Goal: Check status: Check status

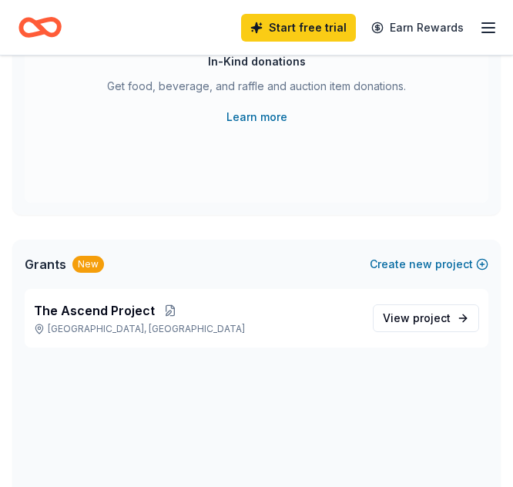
scroll to position [430, 0]
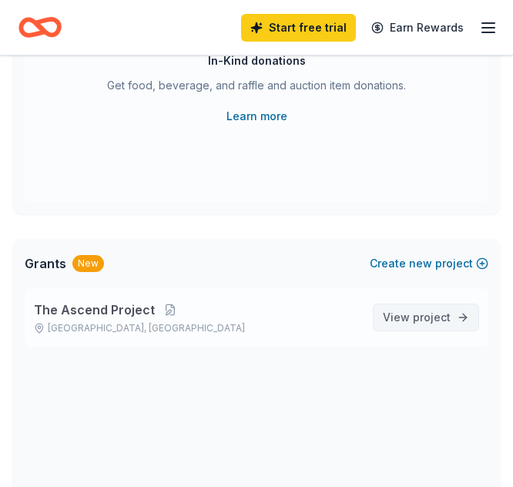
click at [411, 321] on span "View project" at bounding box center [417, 317] width 68 height 18
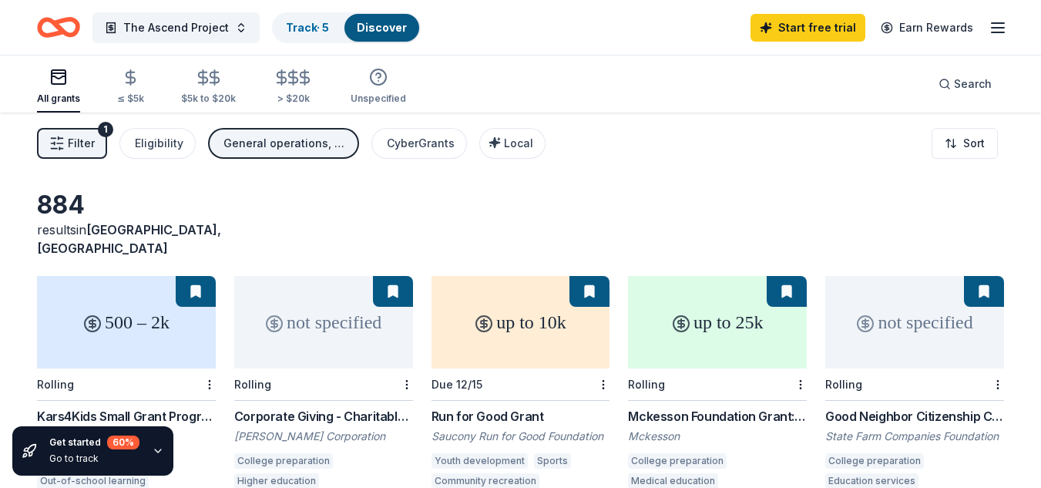
click at [512, 26] on div "Start free trial Earn Rewards" at bounding box center [879, 27] width 257 height 36
click at [512, 25] on icon "button" at bounding box center [998, 27] width 18 height 18
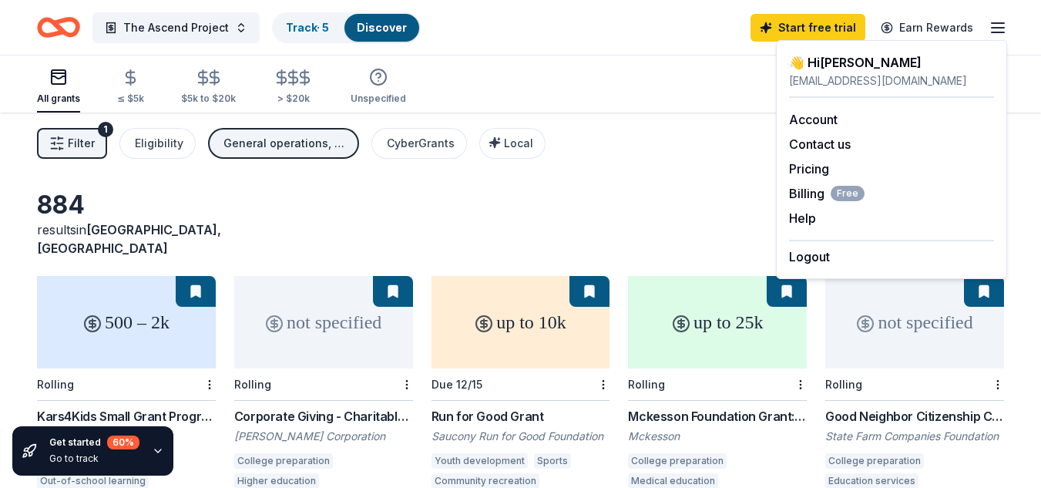
click at [512, 170] on div "Filter 1 Eligibility General operations, Education, Projects & programming, Oth…" at bounding box center [520, 144] width 1041 height 62
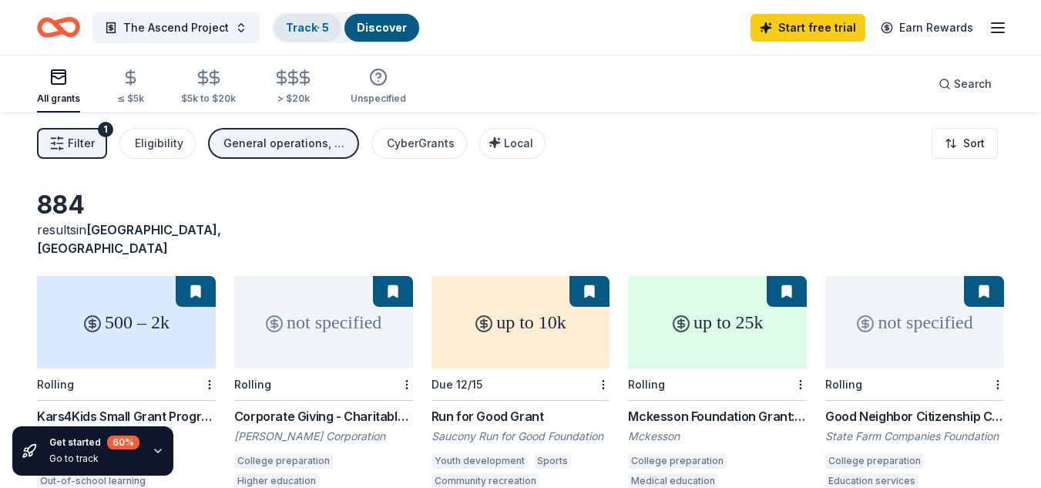
click at [304, 32] on link "Track · 5" at bounding box center [307, 27] width 43 height 13
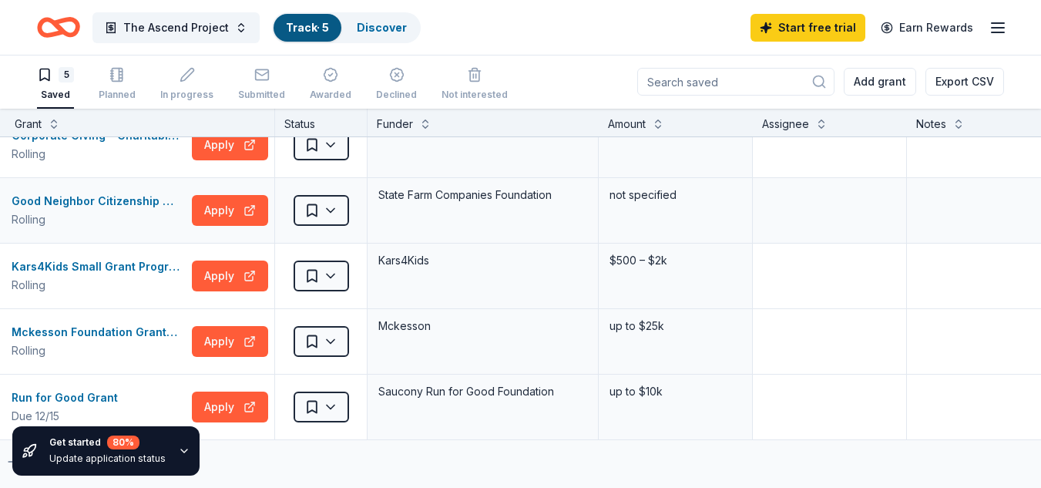
scroll to position [0, 32]
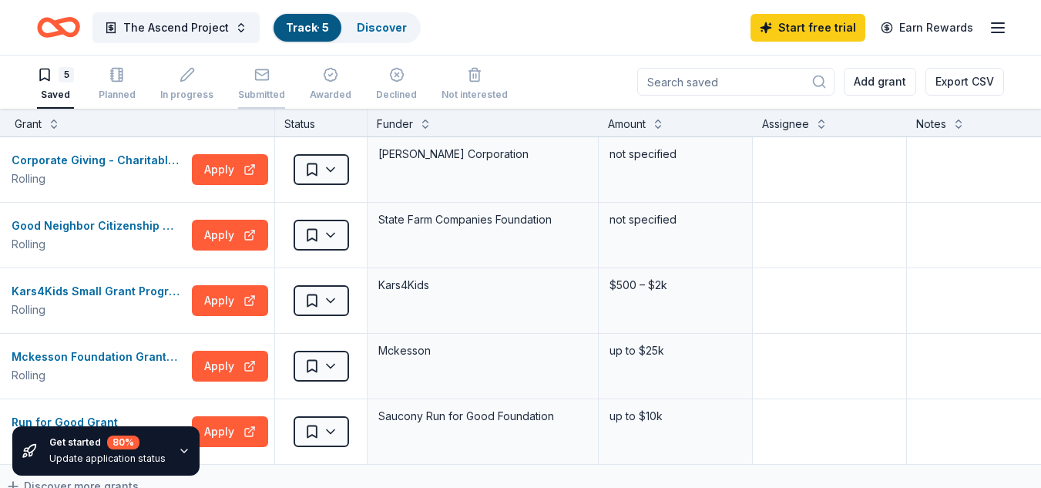
click at [250, 83] on div "Submitted" at bounding box center [261, 84] width 47 height 34
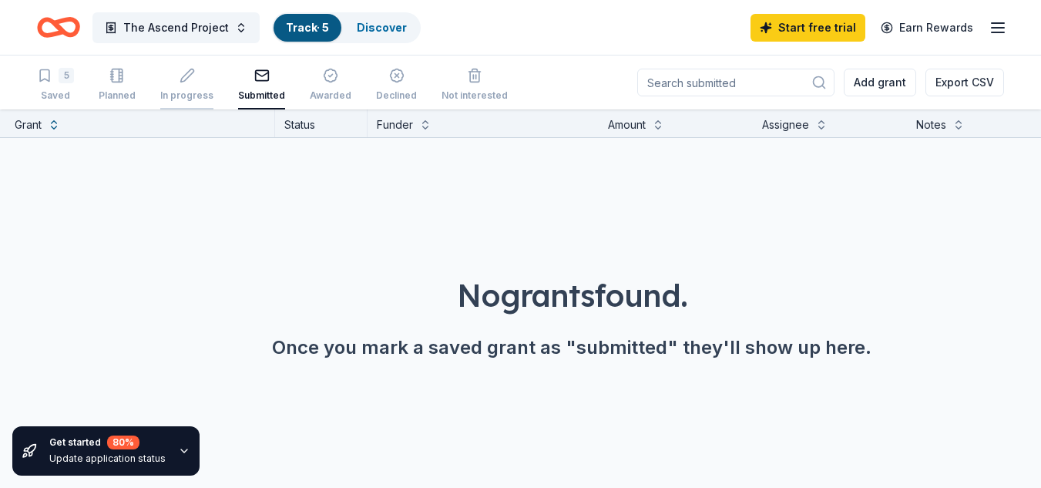
click at [189, 86] on div "In progress" at bounding box center [186, 85] width 53 height 34
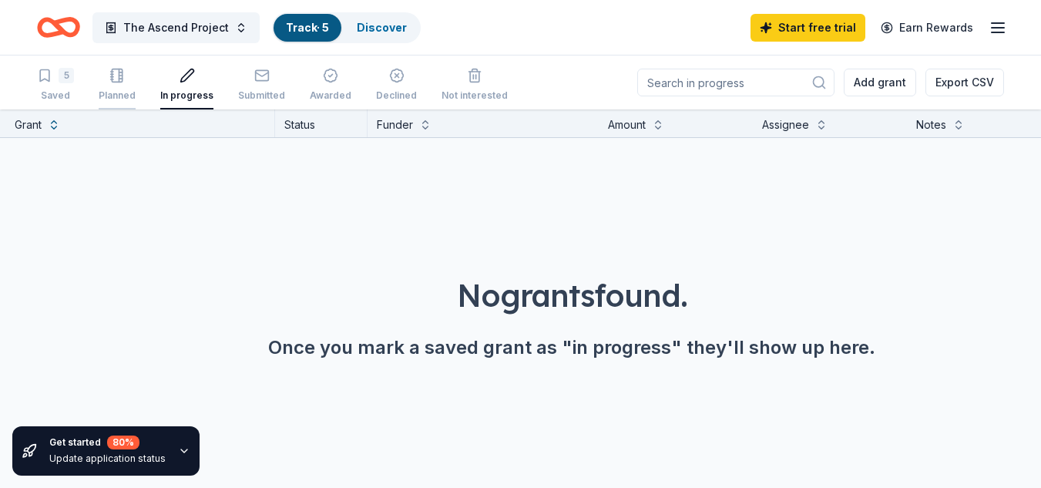
click at [126, 83] on div "Planned" at bounding box center [117, 85] width 37 height 34
